Goal: Task Accomplishment & Management: Manage account settings

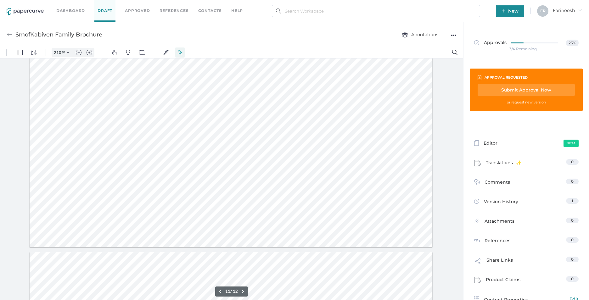
scroll to position [5613, 0]
type input "11"
click at [120, 137] on div at bounding box center [231, 94] width 403 height 521
click at [136, 151] on span at bounding box center [224, 152] width 176 height 8
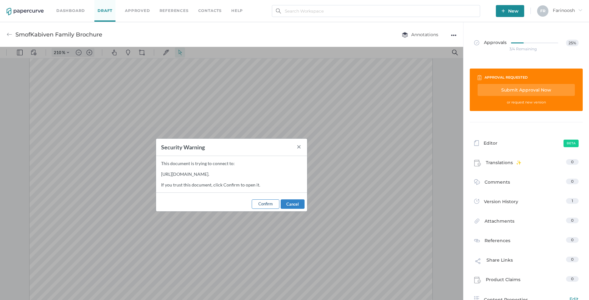
click at [269, 205] on span "Confirm" at bounding box center [265, 203] width 14 height 5
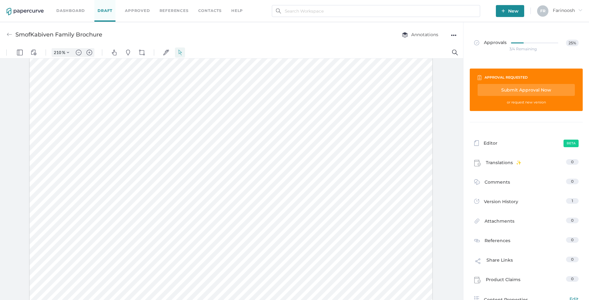
click at [195, 154] on span at bounding box center [224, 152] width 176 height 8
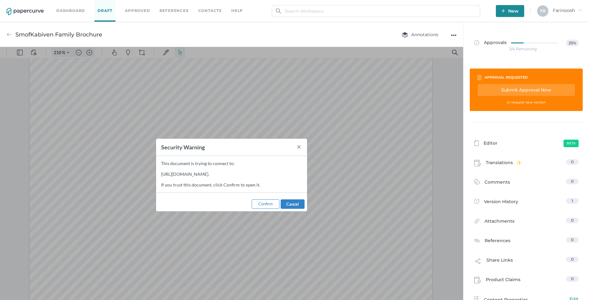
click at [188, 175] on div "This document is trying to connect to: https://www.fresenius-kabi.com/content/d…" at bounding box center [210, 174] width 109 height 37
click at [265, 204] on span "Confirm" at bounding box center [265, 203] width 14 height 5
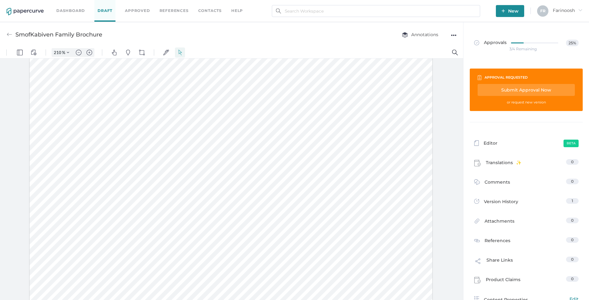
click at [185, 233] on span at bounding box center [222, 231] width 264 height 8
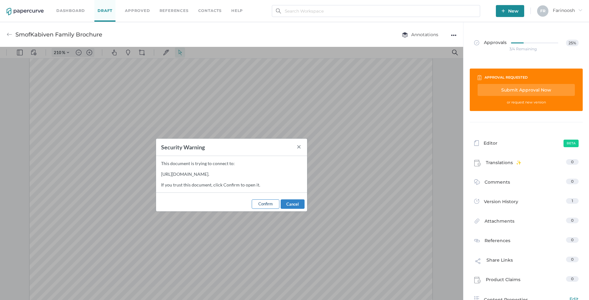
click at [268, 206] on span "Confirm" at bounding box center [265, 203] width 14 height 5
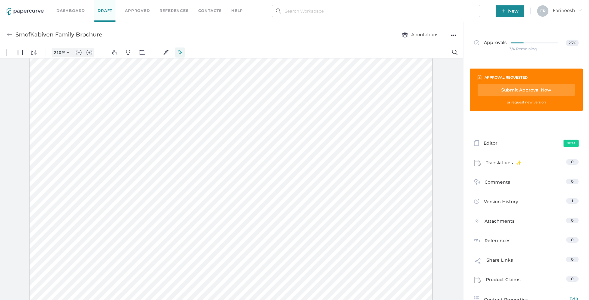
click at [226, 199] on span at bounding box center [256, 200] width 176 height 8
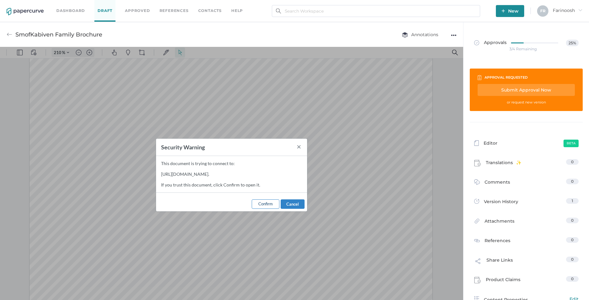
click at [270, 205] on span "Confirm" at bounding box center [265, 203] width 14 height 5
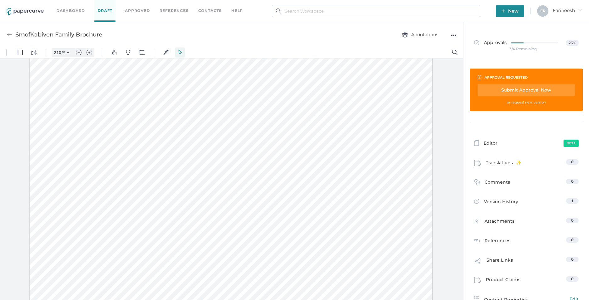
click at [244, 152] on span at bounding box center [224, 152] width 176 height 8
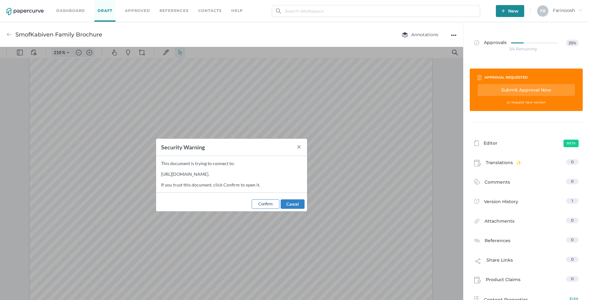
click at [262, 204] on span "Confirm" at bounding box center [265, 203] width 14 height 5
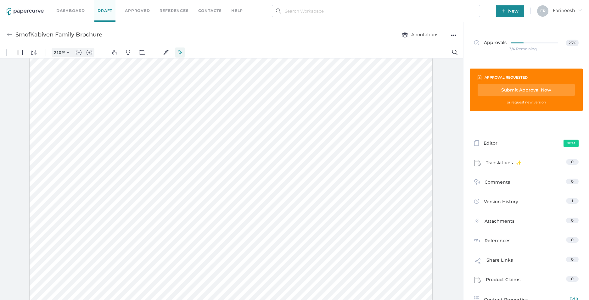
click at [466, 89] on div "Submit Approval Now" at bounding box center [525, 90] width 97 height 12
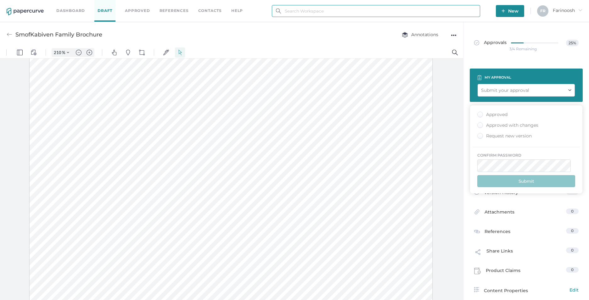
type input "farinoosh.rezai@fresenius-kabi.com"
click at [452, 34] on div "●●●" at bounding box center [454, 35] width 6 height 9
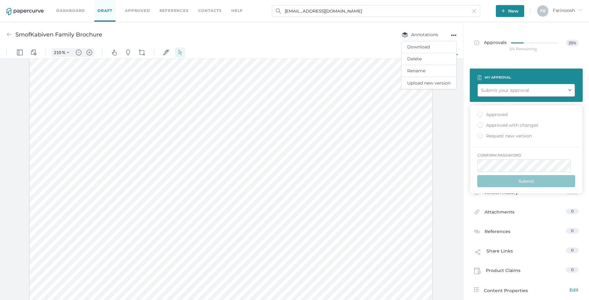
drag, startPoint x: 453, startPoint y: 139, endPoint x: 452, endPoint y: 135, distance: 4.5
click at [453, 139] on div at bounding box center [231, 180] width 463 height 244
drag, startPoint x: 448, startPoint y: 122, endPoint x: 446, endPoint y: 95, distance: 27.8
click at [446, 97] on div at bounding box center [231, 180] width 463 height 244
click at [454, 32] on div "●●●" at bounding box center [454, 35] width 6 height 9
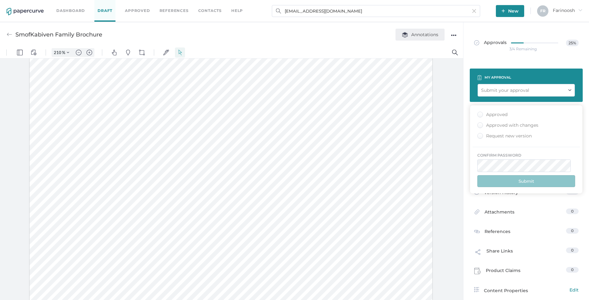
click at [425, 36] on span "Annotations" at bounding box center [420, 35] width 36 height 6
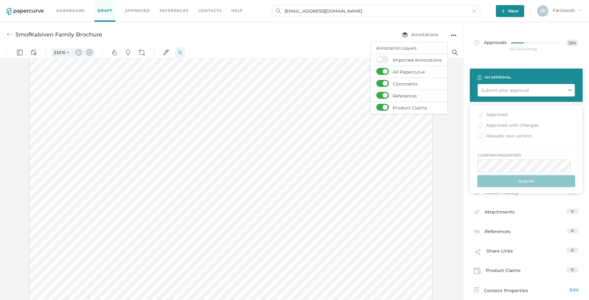
drag, startPoint x: 423, startPoint y: 168, endPoint x: 452, endPoint y: 134, distance: 45.0
click at [423, 163] on div at bounding box center [231, 94] width 403 height 521
click at [453, 34] on div "●●●" at bounding box center [454, 35] width 6 height 9
click at [441, 133] on div at bounding box center [231, 180] width 463 height 244
click at [103, 11] on link "Draft" at bounding box center [104, 11] width 21 height 22
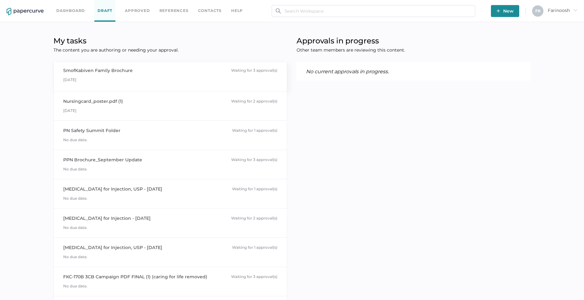
click at [110, 70] on div "SmofKabiven Family Brochure" at bounding box center [97, 70] width 69 height 7
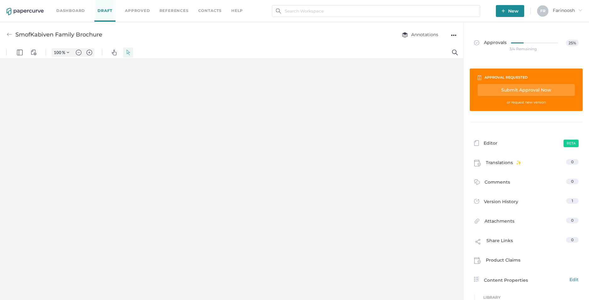
type input "210"
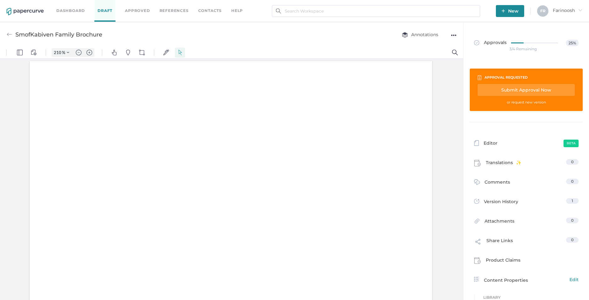
scroll to position [1, 0]
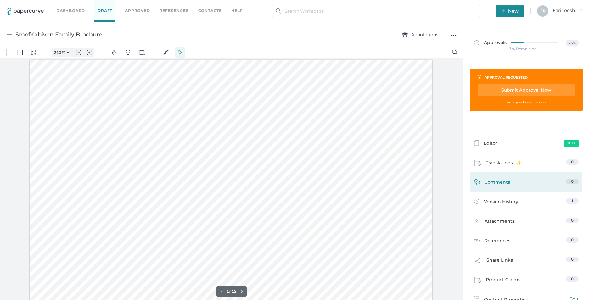
click at [496, 183] on span "Comments" at bounding box center [496, 184] width 25 height 10
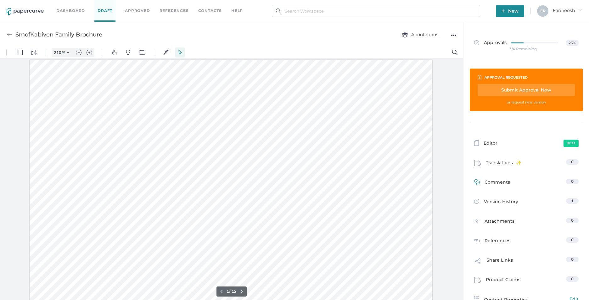
scroll to position [3, 0]
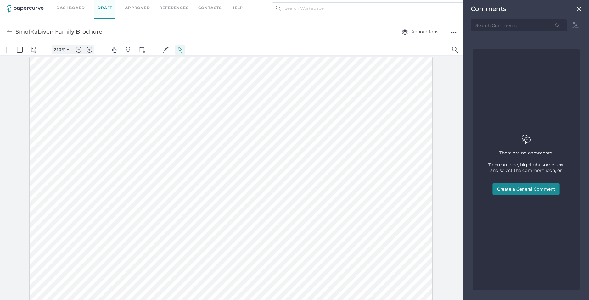
click at [506, 188] on button "Create a General Comment" at bounding box center [525, 189] width 67 height 12
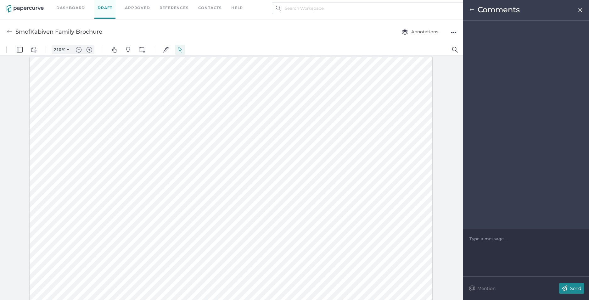
click at [480, 36] on div at bounding box center [526, 125] width 126 height 208
click at [490, 239] on div at bounding box center [525, 239] width 113 height 6
drag, startPoint x: 489, startPoint y: 239, endPoint x: 465, endPoint y: 240, distance: 24.3
click at [464, 240] on div "The" at bounding box center [526, 252] width 126 height 47
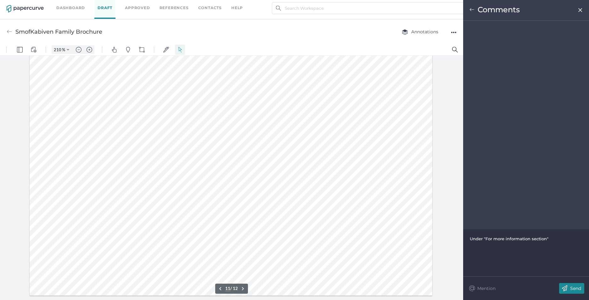
scroll to position [5534, 0]
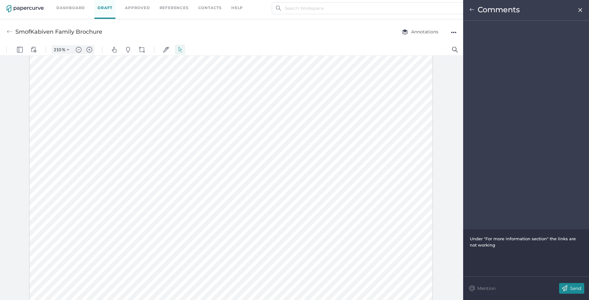
drag, startPoint x: 469, startPoint y: 238, endPoint x: 474, endPoint y: 242, distance: 6.5
click at [475, 242] on div "Under "For more information section" the links are not working" at bounding box center [526, 252] width 126 height 47
click at [478, 241] on div "Under "For more information section" the links are not working" at bounding box center [525, 242] width 113 height 13
click at [475, 239] on span "Under "For more information section" the links are not working" at bounding box center [522, 241] width 107 height 11
drag, startPoint x: 472, startPoint y: 239, endPoint x: 487, endPoint y: 245, distance: 16.4
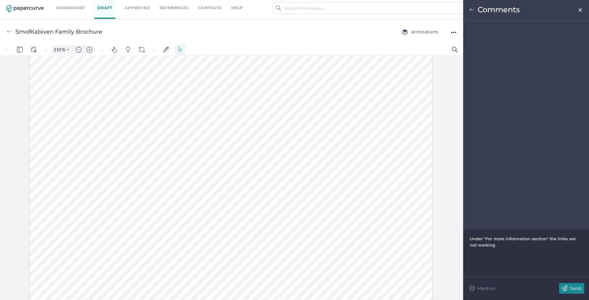
click at [491, 247] on div "Under "For more information section" the links are not working" at bounding box center [525, 242] width 113 height 13
copy span "nder "For more information section" the links are not working"
click at [477, 240] on span "Under "For more information section" the links are not working" at bounding box center [522, 241] width 107 height 11
drag, startPoint x: 469, startPoint y: 238, endPoint x: 476, endPoint y: 241, distance: 7.9
click at [477, 242] on div "Under "For more information section" the links are not working" at bounding box center [525, 242] width 113 height 13
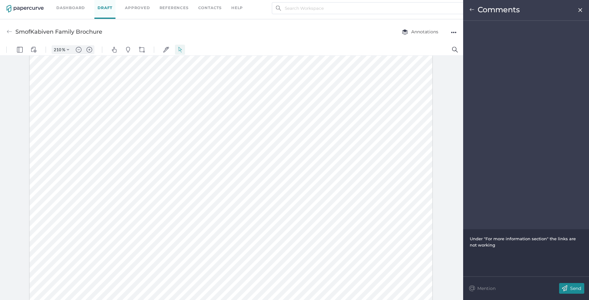
click at [484, 240] on span "Under "For more information section" the links are not working" at bounding box center [522, 241] width 107 height 11
drag, startPoint x: 470, startPoint y: 240, endPoint x: 486, endPoint y: 245, distance: 17.1
click at [488, 246] on div "Under "For more information section" the links are not working" at bounding box center [525, 242] width 113 height 13
click at [469, 239] on div "lease note that the links provided under the 'For More Information' section are…" at bounding box center [525, 242] width 113 height 13
click at [467, 238] on div "lease note that the links provided under the 'For More Information' section are…" at bounding box center [526, 252] width 126 height 47
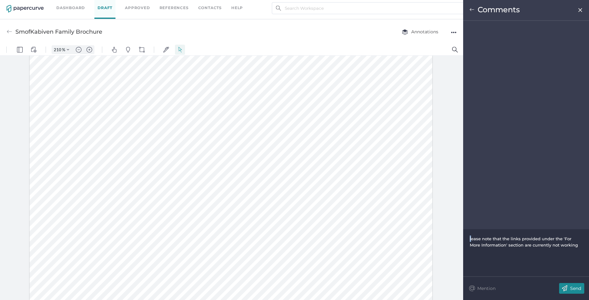
click at [470, 237] on span "lease note that the links provided under the 'For More Information' section are…" at bounding box center [523, 241] width 108 height 11
drag, startPoint x: 551, startPoint y: 244, endPoint x: 548, endPoint y: 238, distance: 7.1
click at [551, 245] on span "Please note that the links provided under the 'For More Information' section ar…" at bounding box center [523, 241] width 108 height 11
click at [267, 134] on span at bounding box center [234, 135] width 286 height 8
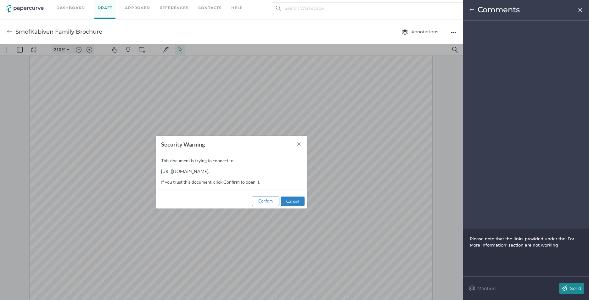
click at [267, 206] on button "Confirm" at bounding box center [266, 201] width 28 height 9
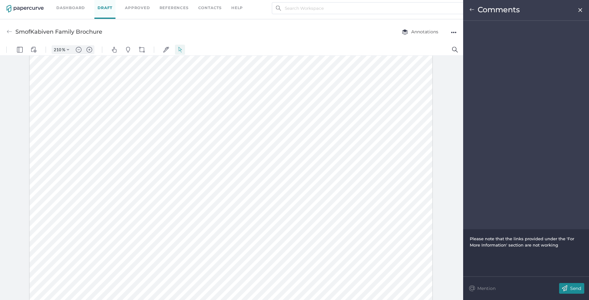
click at [187, 103] on span at bounding box center [224, 103] width 176 height 8
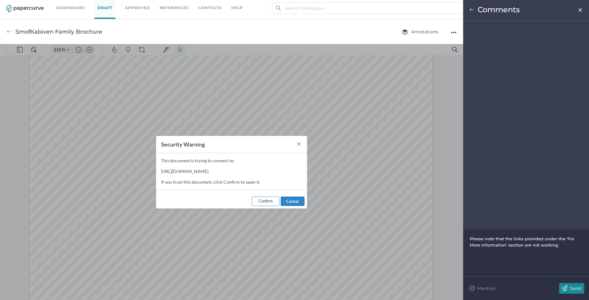
click at [263, 203] on button "Confirm" at bounding box center [266, 201] width 28 height 9
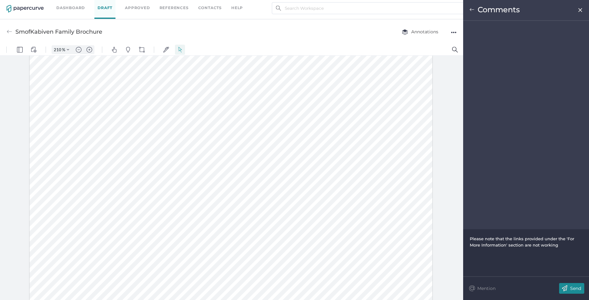
click at [198, 103] on span at bounding box center [224, 103] width 176 height 8
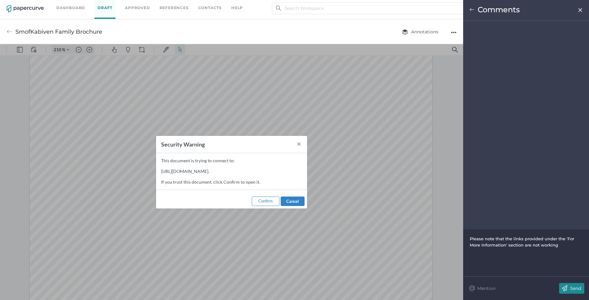
click at [270, 201] on span "Confirm" at bounding box center [265, 200] width 14 height 5
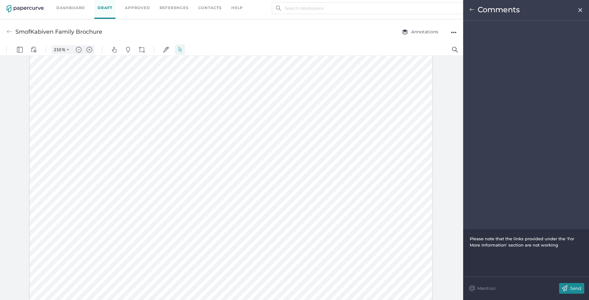
click at [229, 128] on span at bounding box center [271, 127] width 176 height 8
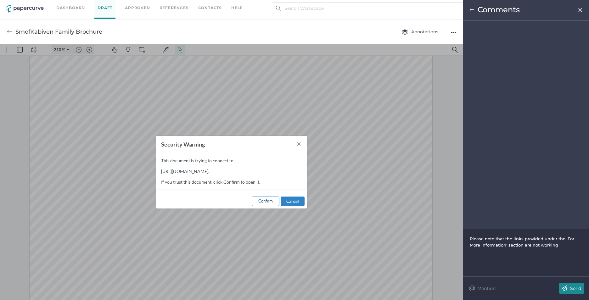
click at [262, 203] on button "Confirm" at bounding box center [266, 201] width 28 height 9
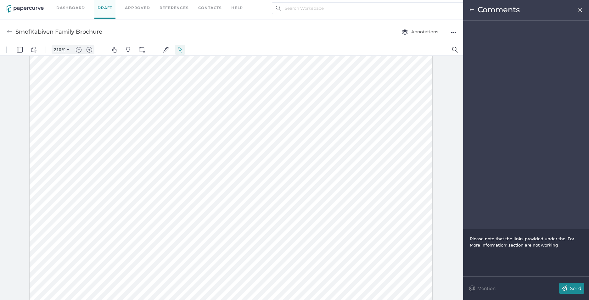
click at [250, 183] on span at bounding box center [222, 182] width 264 height 8
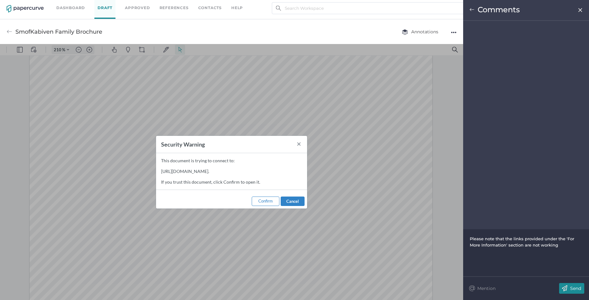
click at [258, 204] on button "Confirm" at bounding box center [266, 201] width 28 height 9
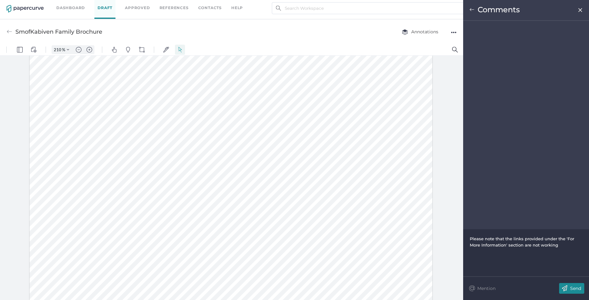
click at [235, 158] on span at bounding box center [224, 159] width 267 height 8
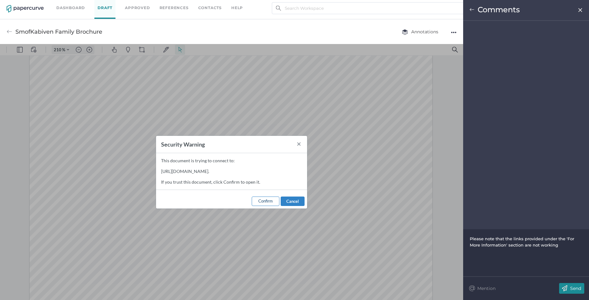
click at [258, 203] on span "Confirm" at bounding box center [265, 200] width 14 height 5
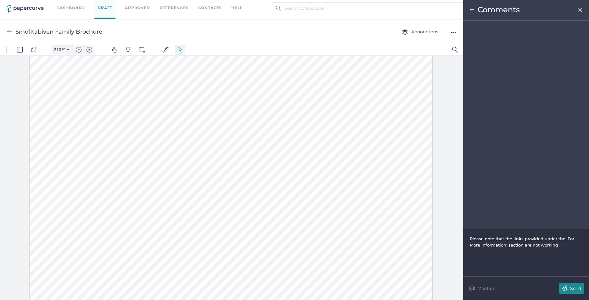
click at [508, 255] on div "Please note that the links provided under the 'For More Information' section ar…" at bounding box center [526, 252] width 126 height 47
click at [509, 243] on span "Please note that the links provided under the 'For More Information' section ar…" at bounding box center [522, 241] width 106 height 11
click at [504, 238] on span "Please note that the links provided under the 'For More Information' section ar…" at bounding box center [522, 241] width 106 height 11
click at [569, 287] on img at bounding box center [564, 288] width 11 height 11
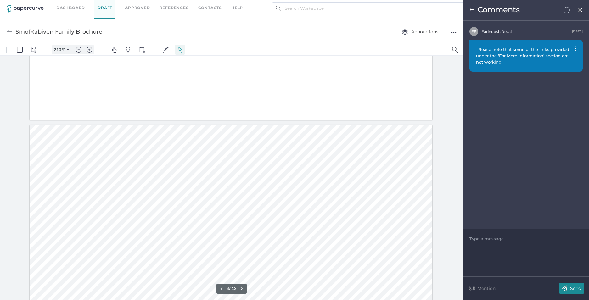
type input "7"
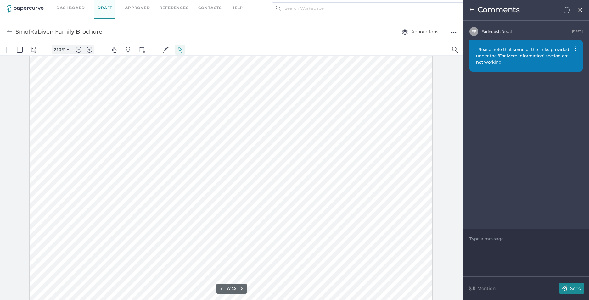
scroll to position [3144, 0]
click at [470, 9] on img at bounding box center [471, 9] width 5 height 5
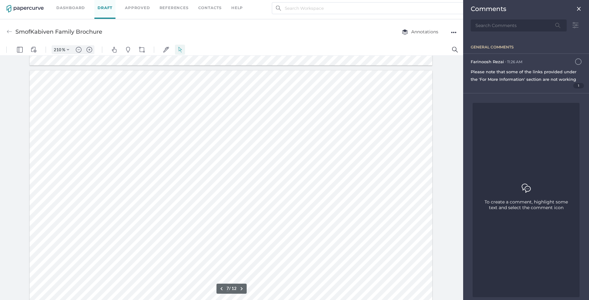
click at [576, 7] on img at bounding box center [578, 8] width 5 height 5
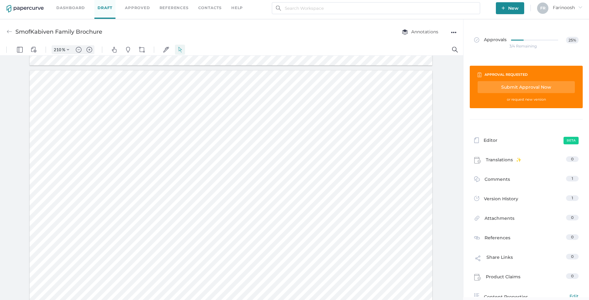
click at [514, 87] on div "Submit Approval Now" at bounding box center [525, 87] width 97 height 12
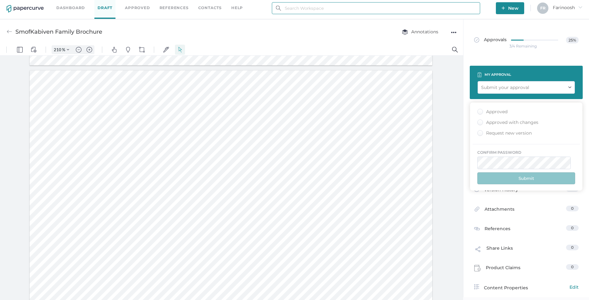
type input "[EMAIL_ADDRESS][DOMAIN_NAME]"
click at [481, 122] on div "Approved with changes" at bounding box center [507, 122] width 61 height 6
click at [479, 120] on input "Approved with changes" at bounding box center [479, 120] width 0 height 0
click at [522, 178] on button "Submit" at bounding box center [526, 178] width 98 height 12
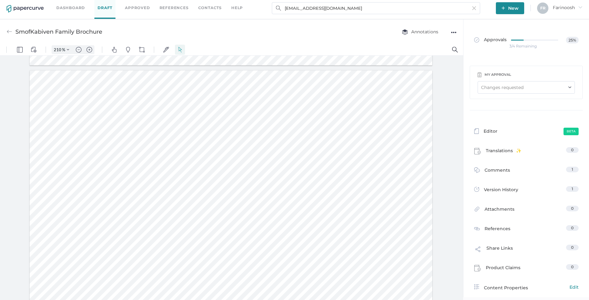
click at [75, 7] on link "Dashboard" at bounding box center [70, 7] width 29 height 7
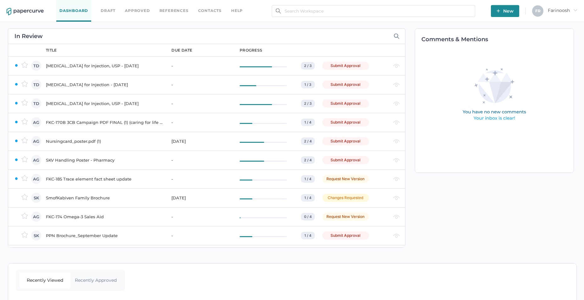
click at [80, 234] on div "PPN Brochure_September Update" at bounding box center [105, 236] width 118 height 8
click at [82, 63] on div "Cefazolin for Injection, USP - MAY 31, 2024" at bounding box center [105, 66] width 118 height 8
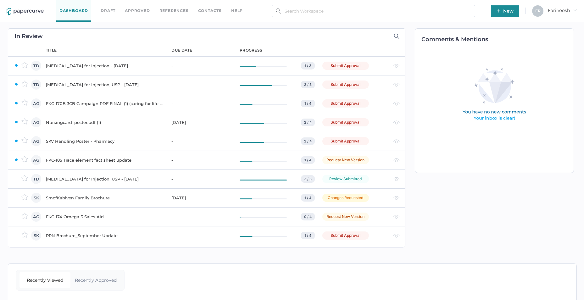
click at [105, 65] on div "Levothyroxine Sodium for Injection - NOV 08, 2024" at bounding box center [105, 66] width 118 height 8
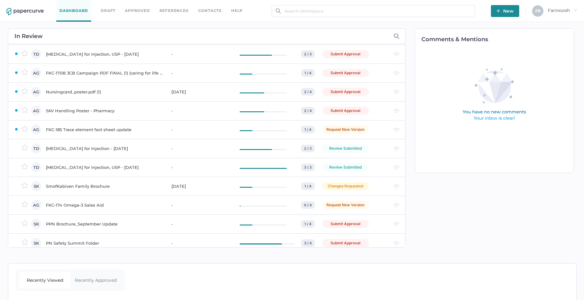
scroll to position [17, 0]
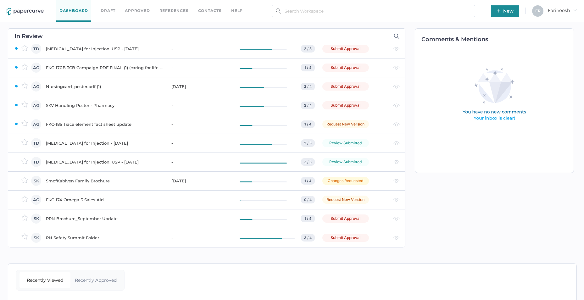
click at [116, 48] on div "Vancomycin Hydrochloride for Injection, USP - December 20, 2017" at bounding box center [105, 49] width 118 height 8
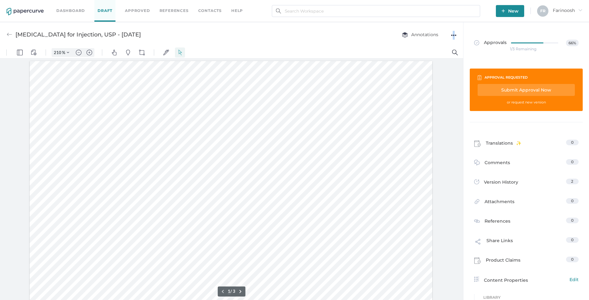
click at [453, 34] on div "●●●" at bounding box center [454, 35] width 6 height 9
drag, startPoint x: 453, startPoint y: 151, endPoint x: 450, endPoint y: 141, distance: 9.6
click at [452, 148] on div at bounding box center [231, 180] width 463 height 244
click at [444, 122] on div at bounding box center [231, 180] width 463 height 244
click at [392, 40] on div "Annotations" at bounding box center [416, 35] width 55 height 12
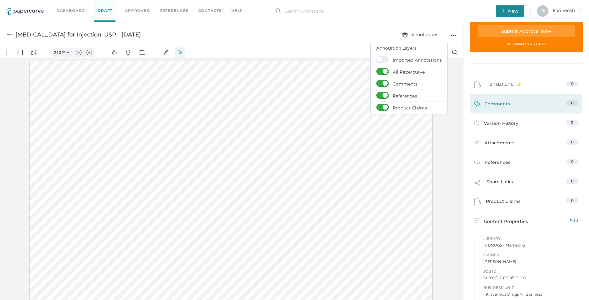
scroll to position [63, 0]
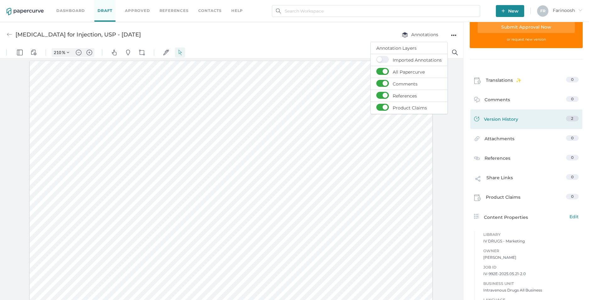
click at [497, 118] on span "Version History" at bounding box center [501, 120] width 34 height 9
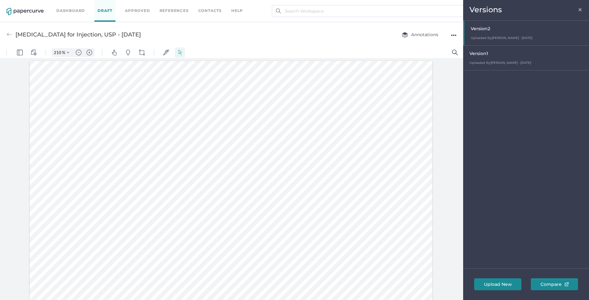
click at [499, 58] on div "Version 1" at bounding box center [527, 54] width 116 height 9
click at [556, 285] on span "Compare" at bounding box center [553, 284] width 35 height 11
click at [487, 58] on div at bounding box center [526, 58] width 125 height 25
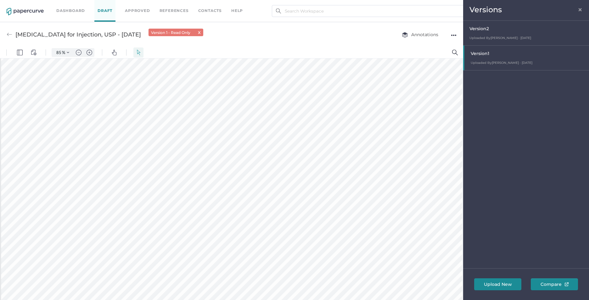
click at [578, 9] on span "×" at bounding box center [579, 8] width 5 height 5
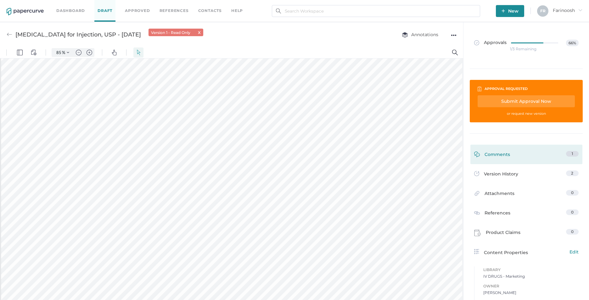
click at [492, 155] on span "Comments" at bounding box center [496, 156] width 25 height 10
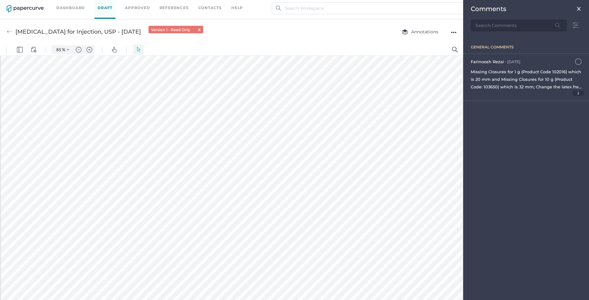
scroll to position [566, 0]
click at [563, 75] on div "Missing Closures for 1 g (Product Code 102016) which is 20 mm and Missing Closu…" at bounding box center [525, 79] width 111 height 23
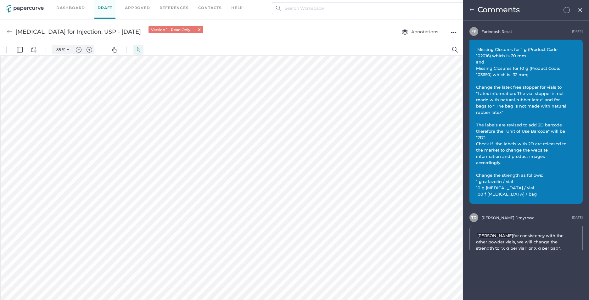
click at [469, 8] on div "Comments" at bounding box center [526, 10] width 126 height 21
click at [471, 9] on img at bounding box center [471, 9] width 5 height 5
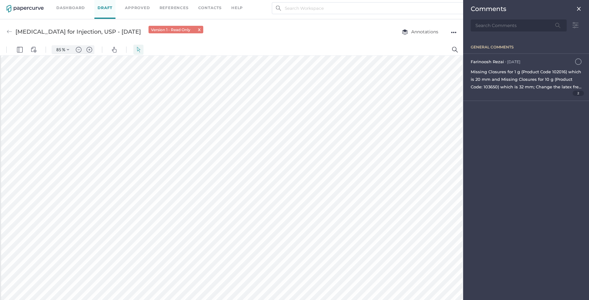
click at [578, 7] on img at bounding box center [578, 8] width 5 height 5
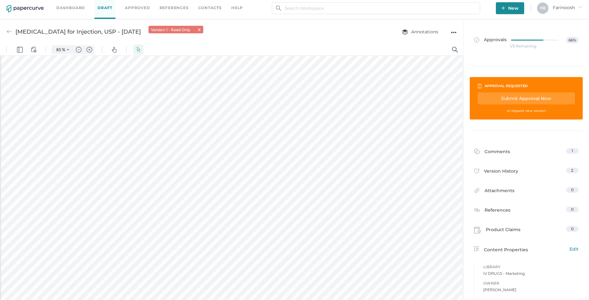
scroll to position [409, 0]
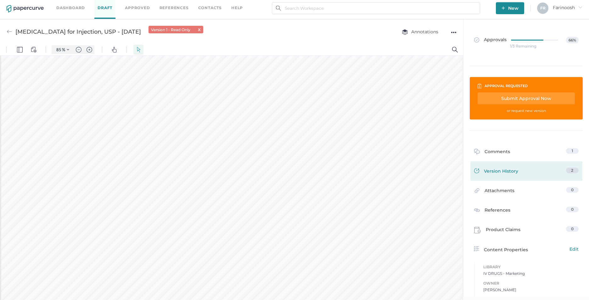
click at [500, 169] on span "Version History" at bounding box center [501, 172] width 34 height 9
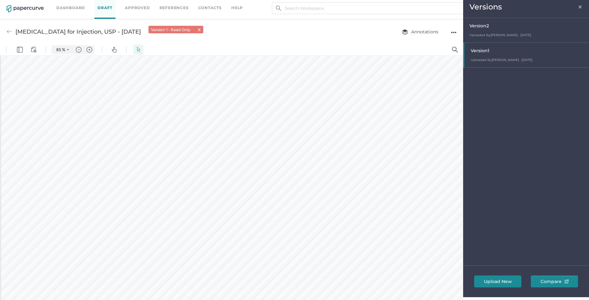
click at [499, 29] on div "Version 2" at bounding box center [527, 26] width 116 height 9
type input "210"
type input "1"
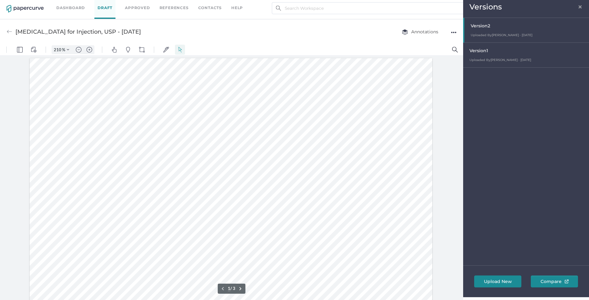
click at [581, 6] on span "×" at bounding box center [579, 5] width 5 height 5
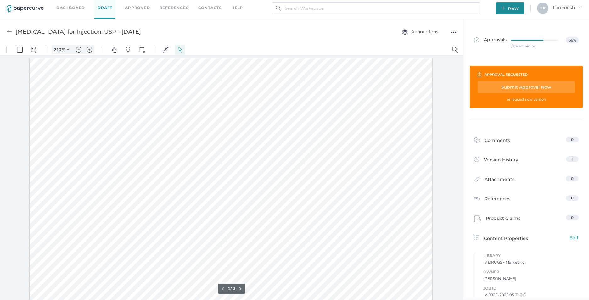
click at [519, 87] on div "Submit Approval Now" at bounding box center [525, 87] width 97 height 12
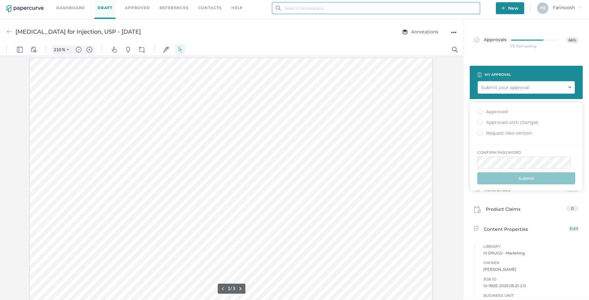
type input "farinoosh.rezai@fresenius-kabi.com"
click at [479, 111] on div "Approved" at bounding box center [492, 112] width 30 height 6
click at [479, 110] on input "Approved" at bounding box center [479, 110] width 0 height 0
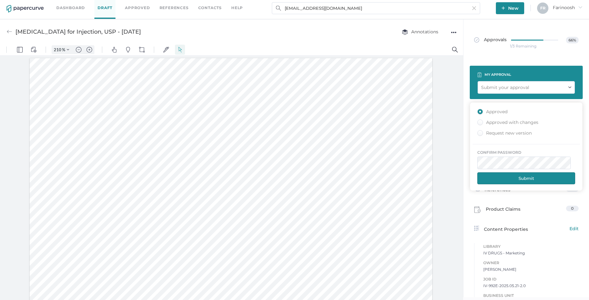
click at [514, 179] on button "Submit" at bounding box center [526, 178] width 98 height 12
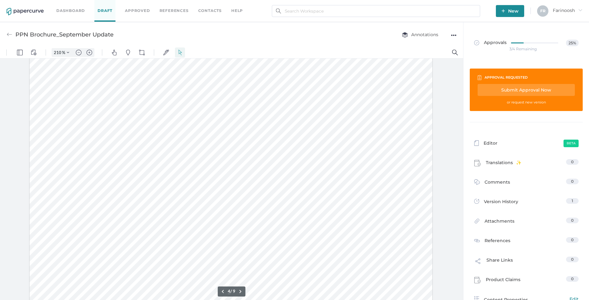
scroll to position [1817, 0]
type input "5"
type input "160"
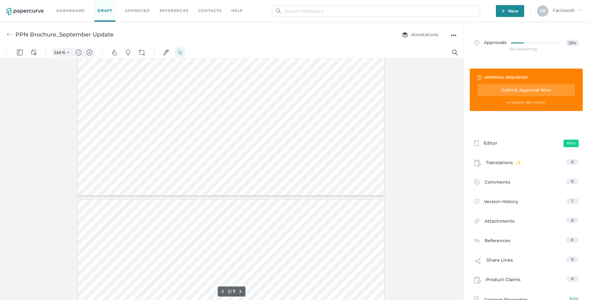
type input "6"
click at [499, 182] on span "Version History" at bounding box center [501, 183] width 34 height 9
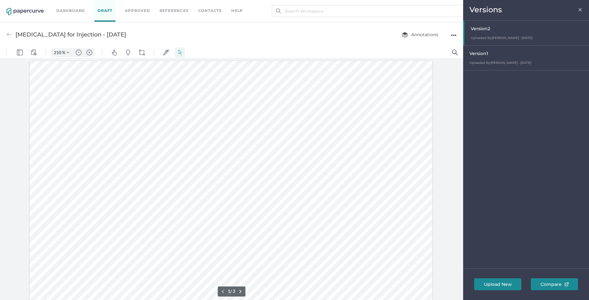
click at [495, 33] on div at bounding box center [526, 33] width 125 height 25
click at [493, 31] on div at bounding box center [526, 33] width 125 height 25
click at [484, 31] on div at bounding box center [526, 33] width 125 height 25
click at [486, 31] on div at bounding box center [526, 33] width 125 height 25
click at [485, 31] on div at bounding box center [526, 33] width 125 height 25
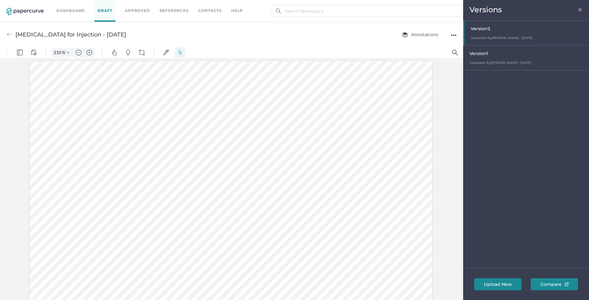
click at [479, 25] on div at bounding box center [526, 33] width 125 height 25
click at [489, 53] on div "Version 1" at bounding box center [527, 54] width 116 height 9
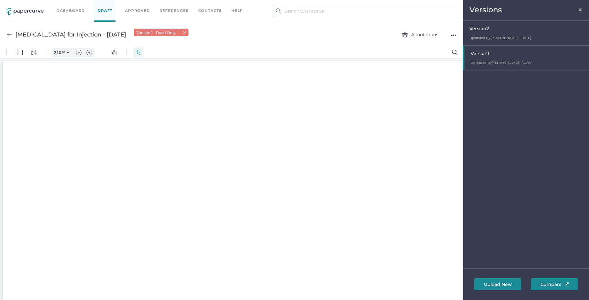
scroll to position [2, 0]
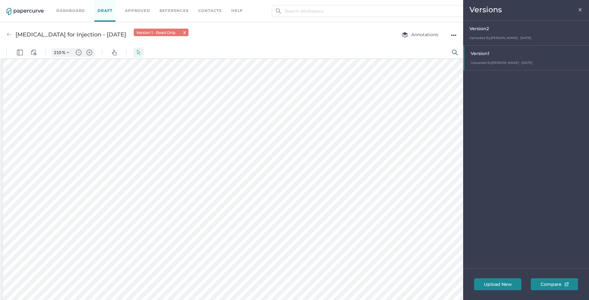
click at [580, 9] on span "×" at bounding box center [579, 8] width 5 height 5
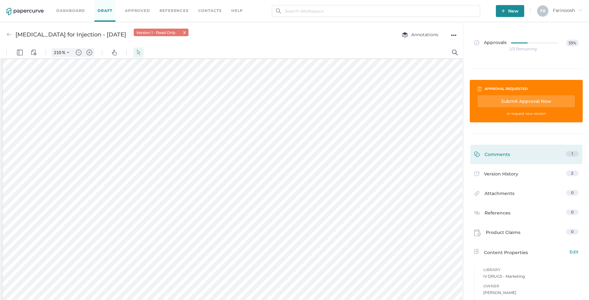
click at [493, 155] on span "Comments" at bounding box center [496, 156] width 25 height 10
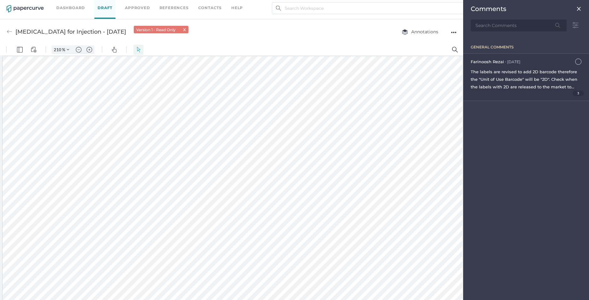
click at [510, 81] on span "The labels are revised to add 2D barcode therefore the "Unit of Use Barcode" wi…" at bounding box center [523, 94] width 107 height 50
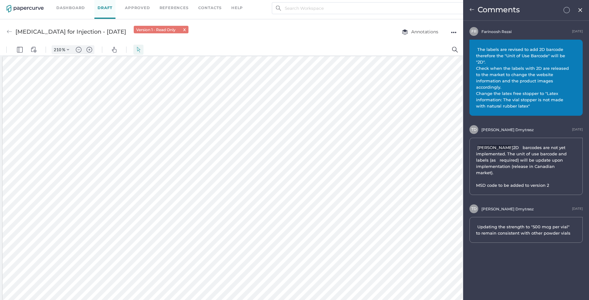
scroll to position [8, 0]
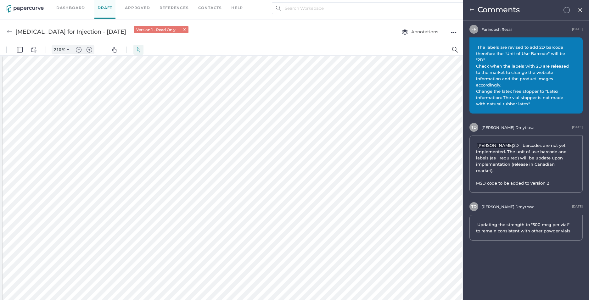
click at [580, 9] on img at bounding box center [579, 10] width 5 height 5
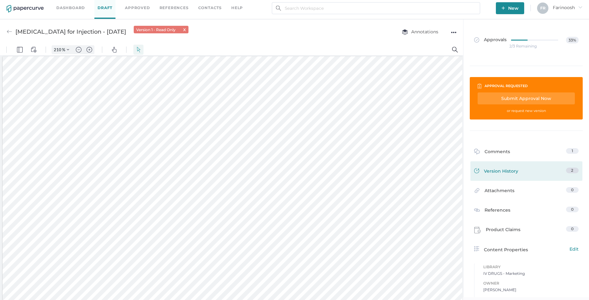
click at [497, 172] on span "Version History" at bounding box center [501, 172] width 34 height 9
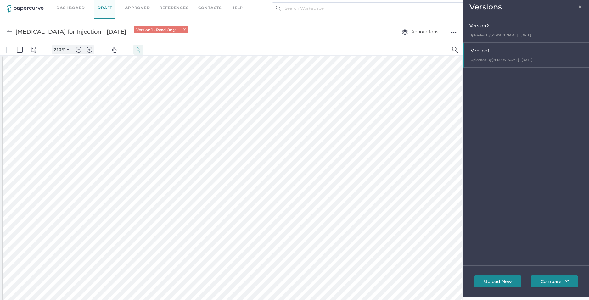
click at [499, 27] on div "Version 2" at bounding box center [527, 26] width 116 height 9
type input "210"
type input "2"
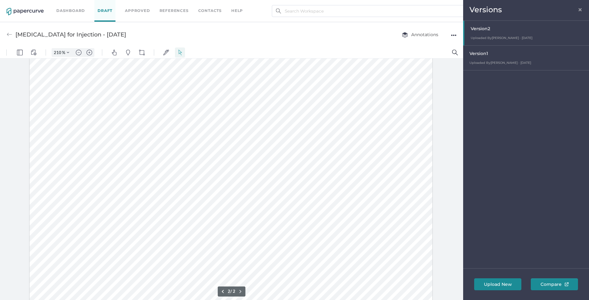
click at [578, 10] on span "×" at bounding box center [579, 8] width 5 height 5
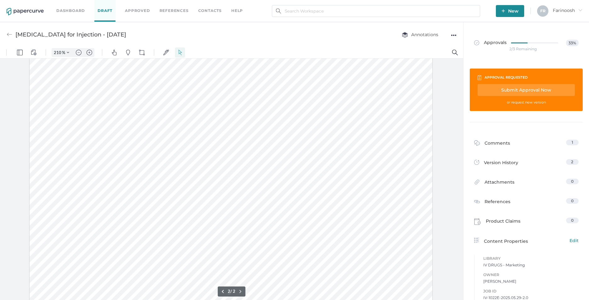
click at [519, 89] on div "Submit Approval Now" at bounding box center [525, 90] width 97 height 12
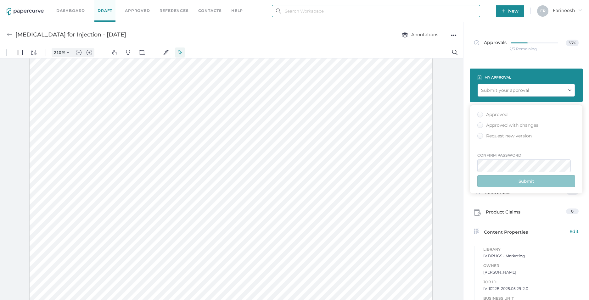
type input "[EMAIL_ADDRESS][DOMAIN_NAME]"
click at [480, 114] on div "Approved" at bounding box center [492, 115] width 30 height 6
click at [479, 113] on input "Approved" at bounding box center [479, 113] width 0 height 0
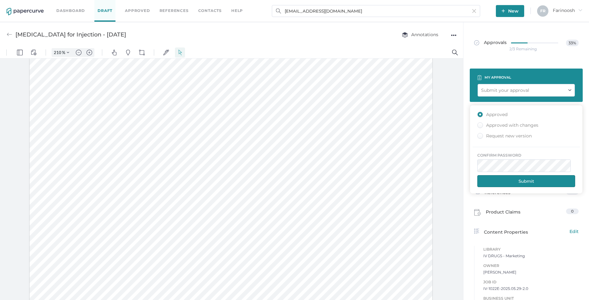
click at [522, 180] on button "Submit" at bounding box center [526, 181] width 98 height 12
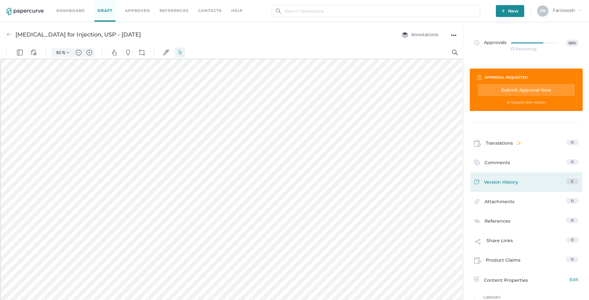
click at [494, 183] on span "Version History" at bounding box center [501, 183] width 34 height 9
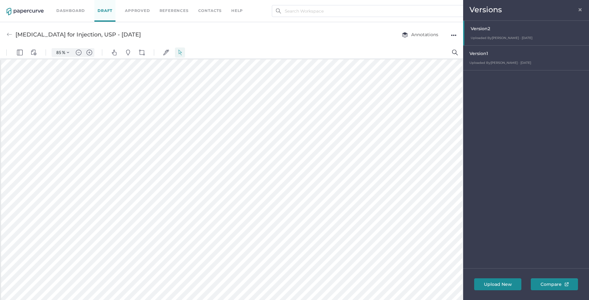
click at [498, 54] on div "Version 1" at bounding box center [527, 54] width 116 height 9
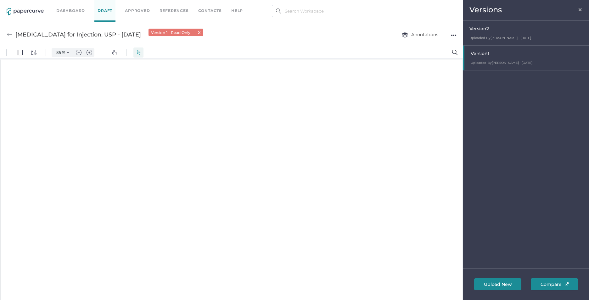
scroll to position [1, 0]
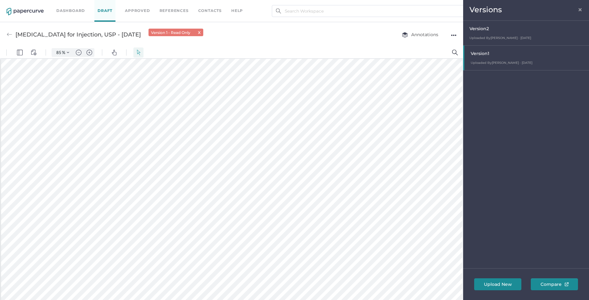
click at [580, 8] on span "×" at bounding box center [579, 8] width 5 height 5
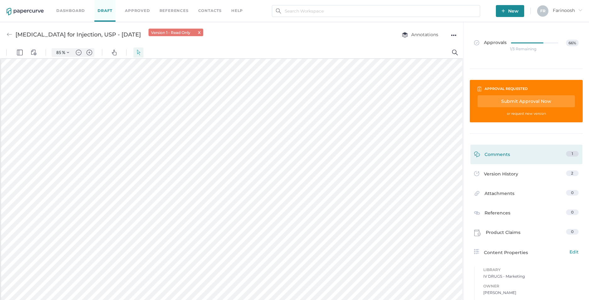
click at [511, 153] on link "Comments 1" at bounding box center [526, 156] width 104 height 10
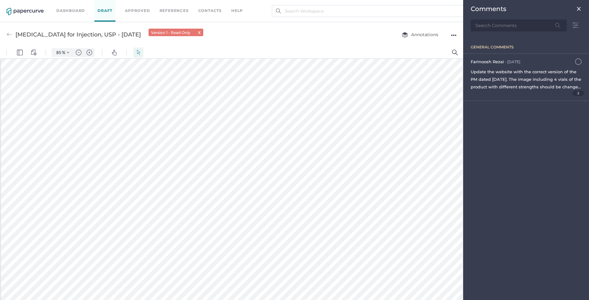
scroll to position [3, 0]
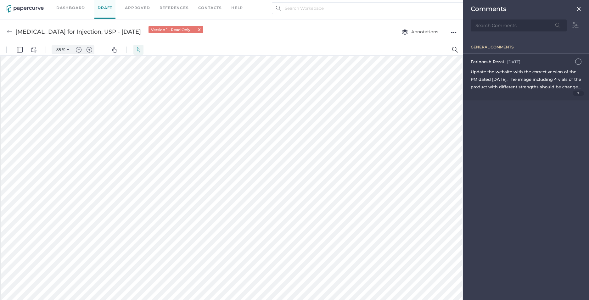
click at [515, 72] on span "Update the website with the correct version of the PM dated [DATE]. The image i…" at bounding box center [525, 109] width 110 height 80
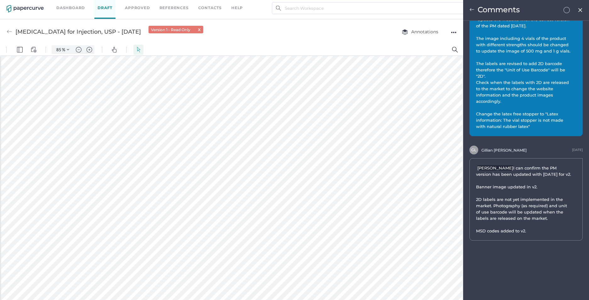
scroll to position [42, 0]
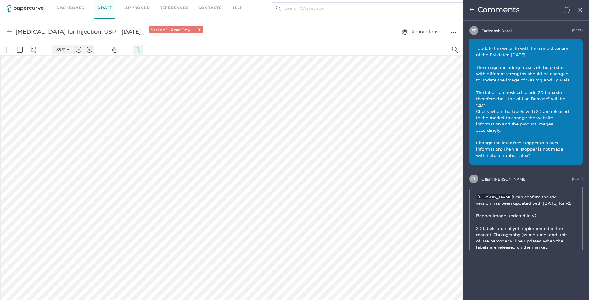
scroll to position [0, 0]
click at [580, 9] on img at bounding box center [579, 10] width 5 height 5
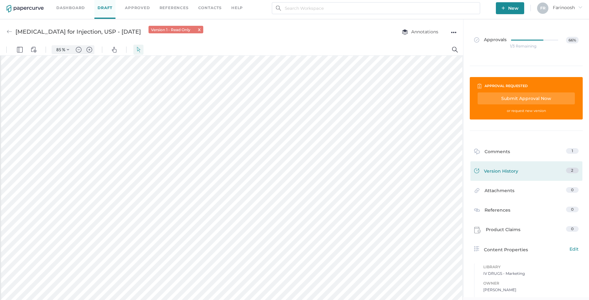
click at [505, 170] on span "Version History" at bounding box center [501, 172] width 34 height 9
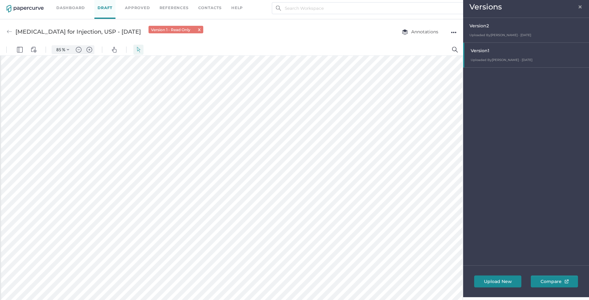
click at [486, 29] on div "Version 2" at bounding box center [527, 26] width 116 height 9
type input "85"
click at [580, 6] on span "×" at bounding box center [579, 5] width 5 height 5
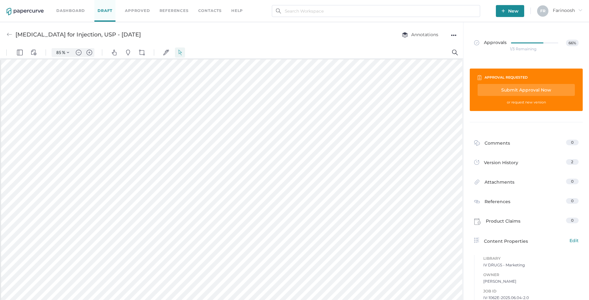
click at [517, 89] on div "Submit Approval Now" at bounding box center [525, 90] width 97 height 12
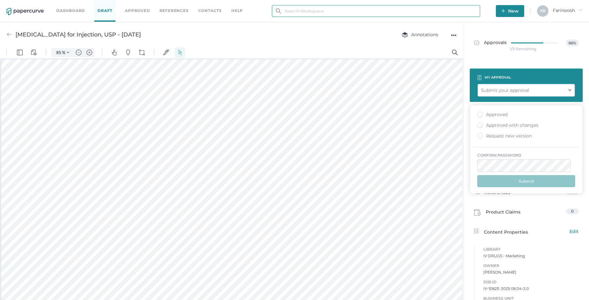
type input "[EMAIL_ADDRESS][DOMAIN_NAME]"
click at [480, 114] on div "Approved" at bounding box center [492, 115] width 30 height 6
click at [479, 113] on input "Approved" at bounding box center [479, 113] width 0 height 0
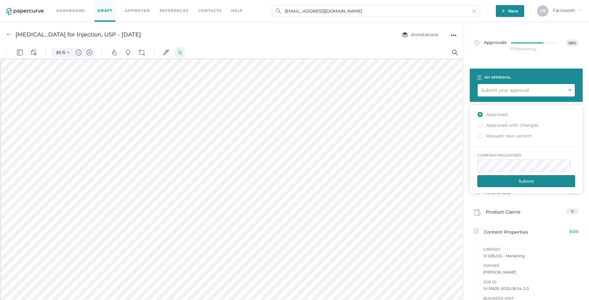
click at [536, 179] on button "Submit" at bounding box center [526, 181] width 98 height 12
